Goal: Task Accomplishment & Management: Manage account settings

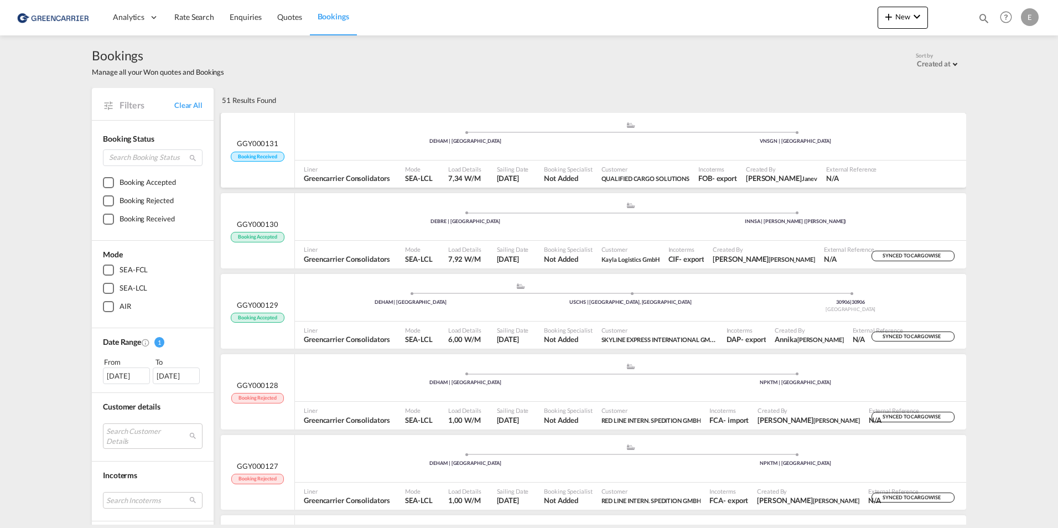
click at [256, 149] on div "GGY000131 Booking Received" at bounding box center [257, 149] width 53 height 23
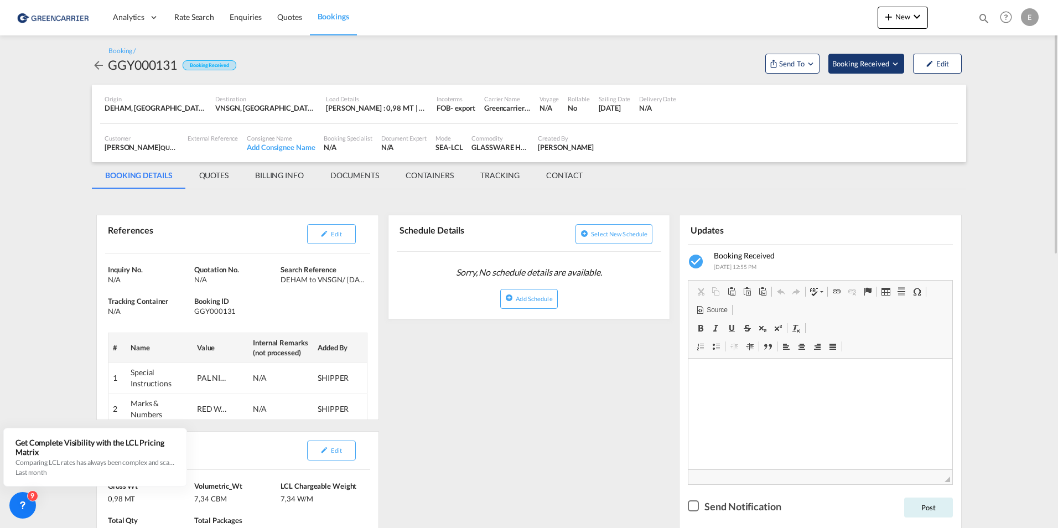
click at [862, 54] on button "Booking Received" at bounding box center [866, 64] width 76 height 20
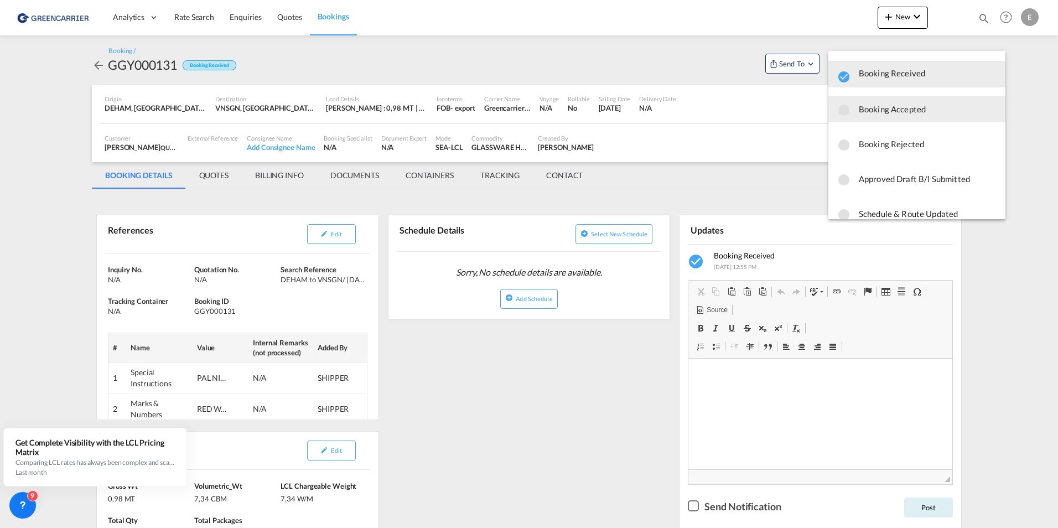
click at [879, 106] on span "Booking Accepted" at bounding box center [928, 109] width 138 height 20
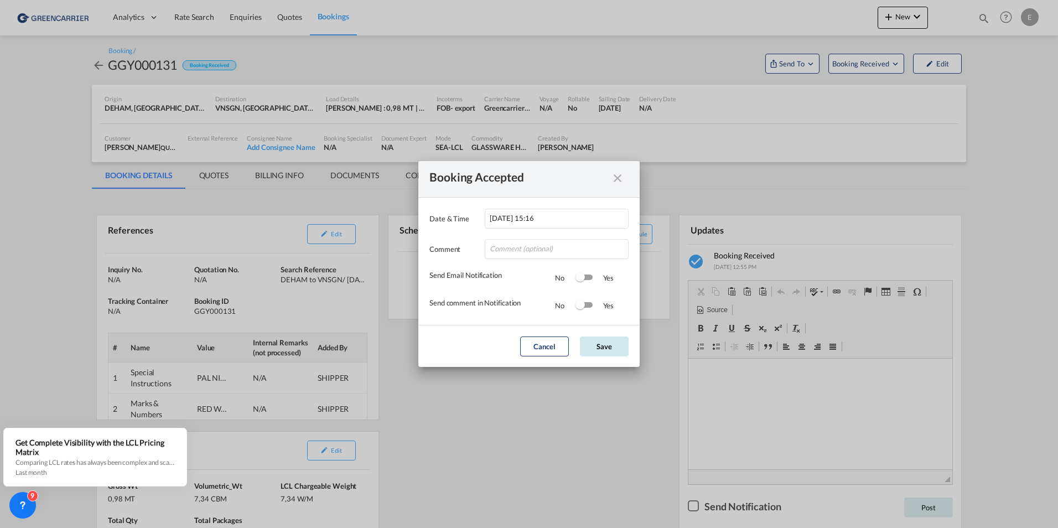
click at [594, 344] on button "Save" at bounding box center [604, 346] width 49 height 20
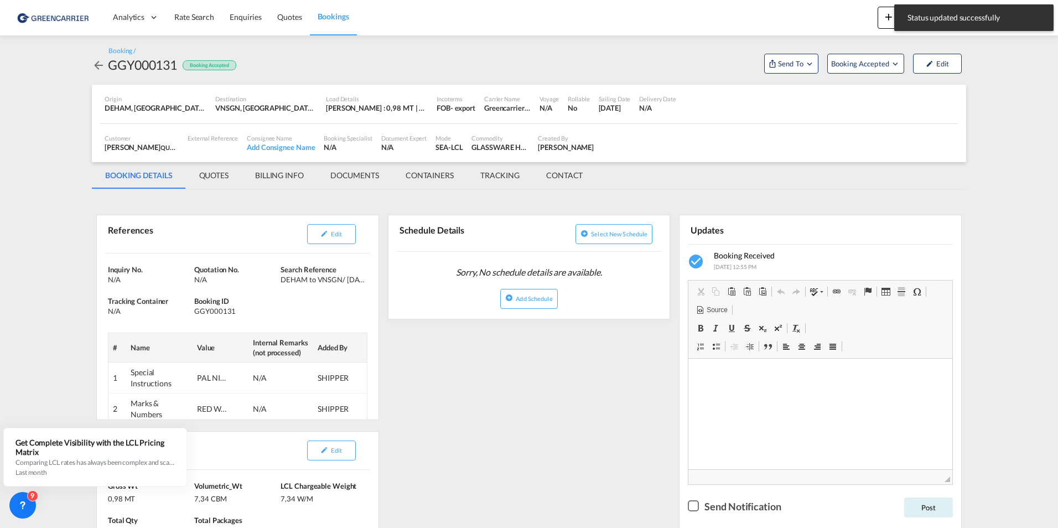
click at [789, 60] on div "Booking Accepted Date & Time [DATE] 15:16 Comment Send Email Notification No Ye…" at bounding box center [529, 264] width 1058 height 528
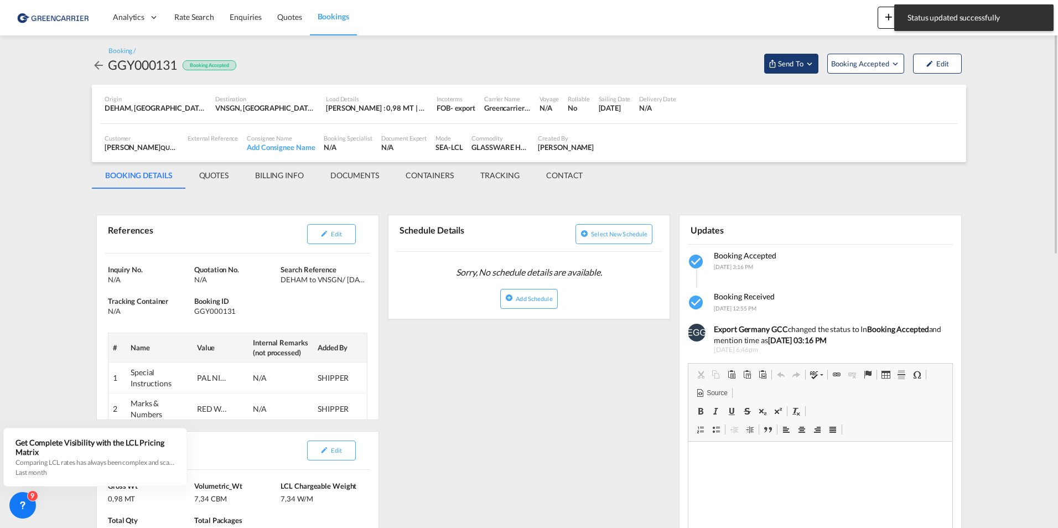
click at [792, 60] on span "Send To" at bounding box center [791, 63] width 28 height 11
drag, startPoint x: 791, startPoint y: 90, endPoint x: 790, endPoint y: 96, distance: 5.6
click at [791, 91] on span "Cargowise" at bounding box center [819, 89] width 69 height 10
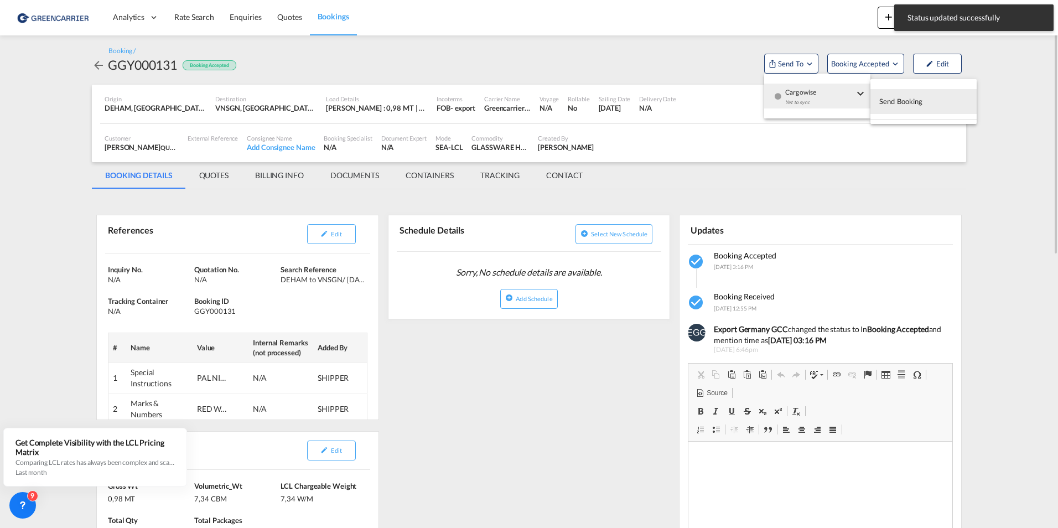
click at [897, 106] on span "Send Booking" at bounding box center [901, 101] width 44 height 18
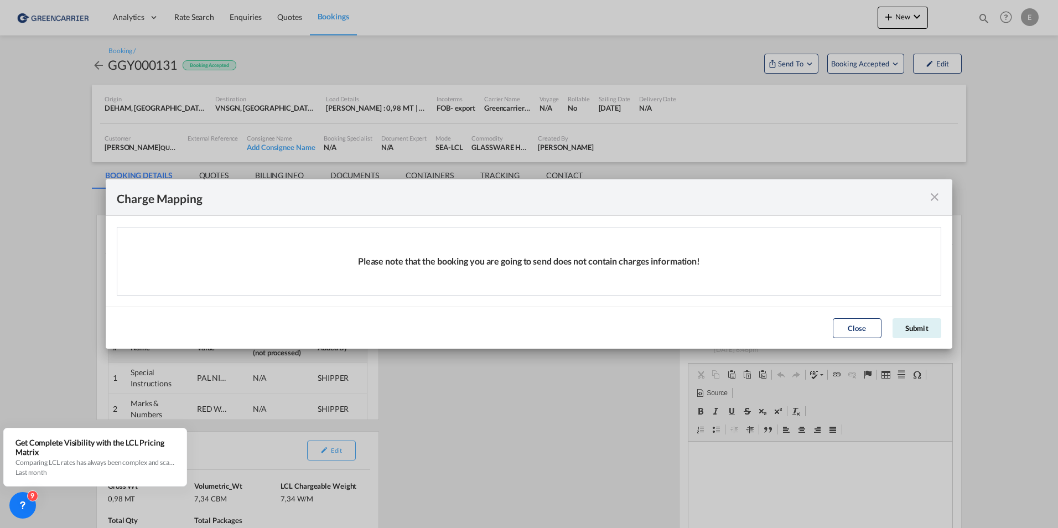
click at [891, 324] on div "Close Submit" at bounding box center [886, 328] width 119 height 20
click at [898, 328] on button "Submit" at bounding box center [916, 328] width 49 height 20
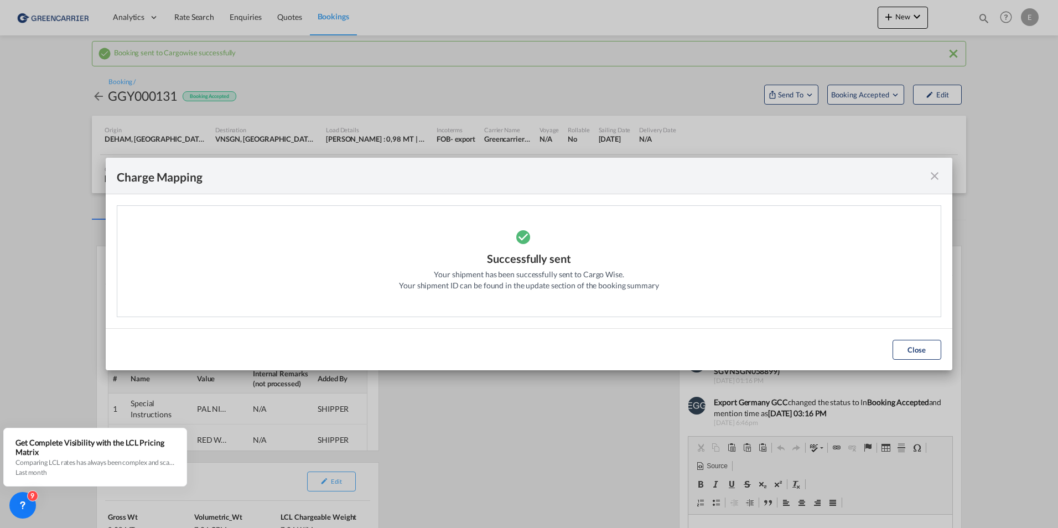
click at [987, 252] on div "Charge Mapping Please note that the booking you are going to send does not cont…" at bounding box center [529, 264] width 1058 height 528
click at [926, 170] on div "Charge Mapping" at bounding box center [529, 176] width 846 height 37
click at [928, 175] on md-icon "icon-close fg-AAA8AD cursor" at bounding box center [934, 175] width 13 height 13
